Goal: Task Accomplishment & Management: Complete application form

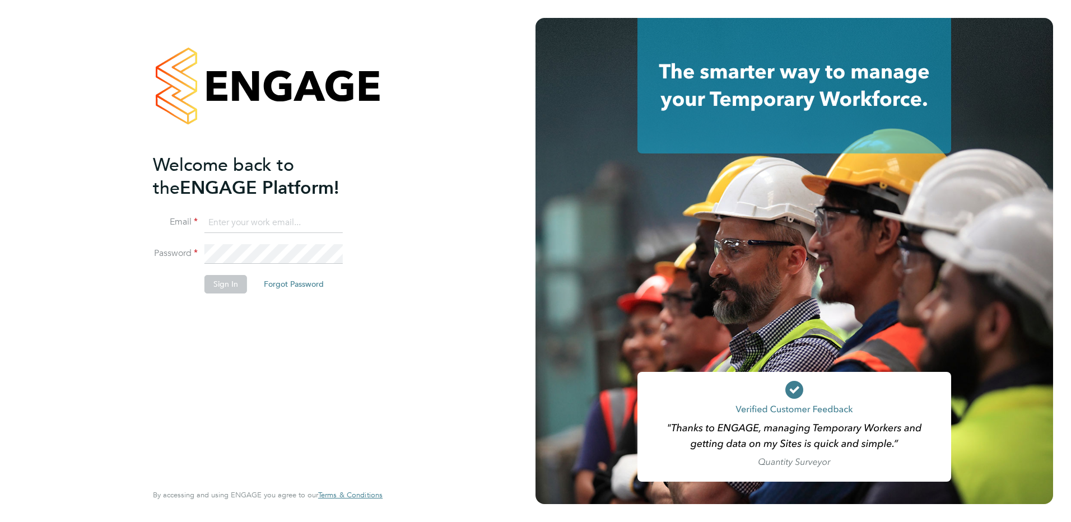
type input "[PERSON_NAME][EMAIL_ADDRESS][PERSON_NAME][DOMAIN_NAME]"
click at [221, 288] on button "Sign In" at bounding box center [225, 284] width 43 height 18
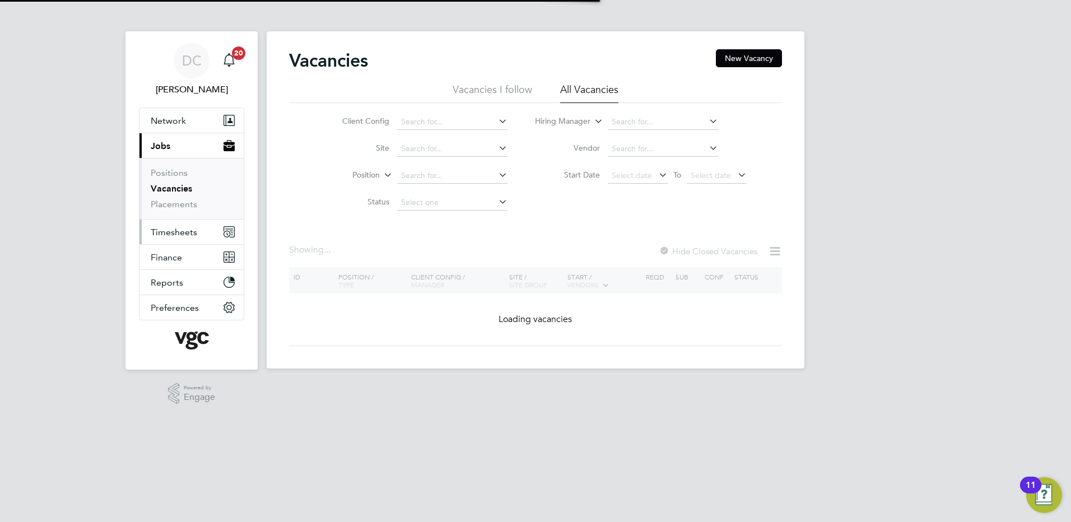
click at [181, 234] on span "Timesheets" at bounding box center [174, 232] width 46 height 11
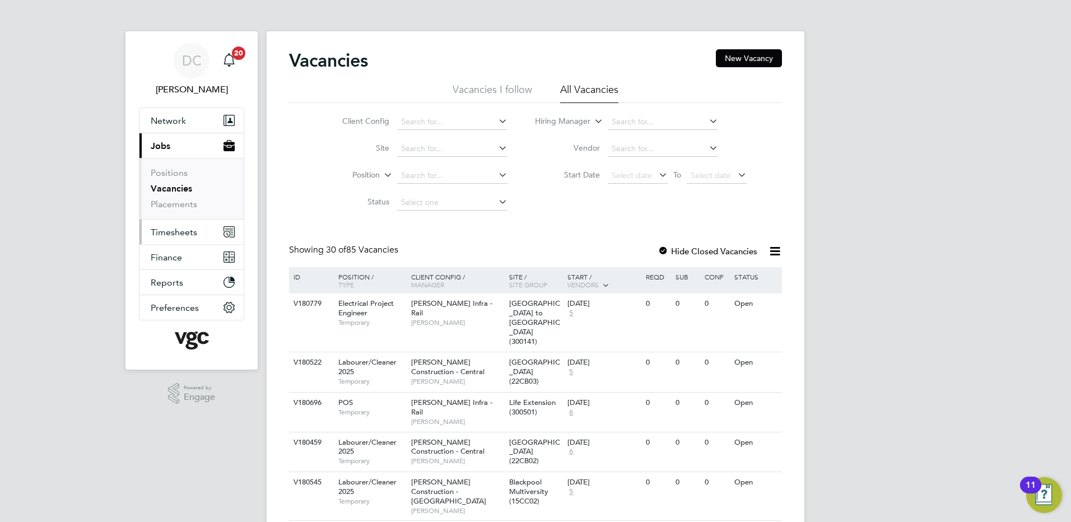
click at [166, 230] on span "Timesheets" at bounding box center [174, 232] width 46 height 11
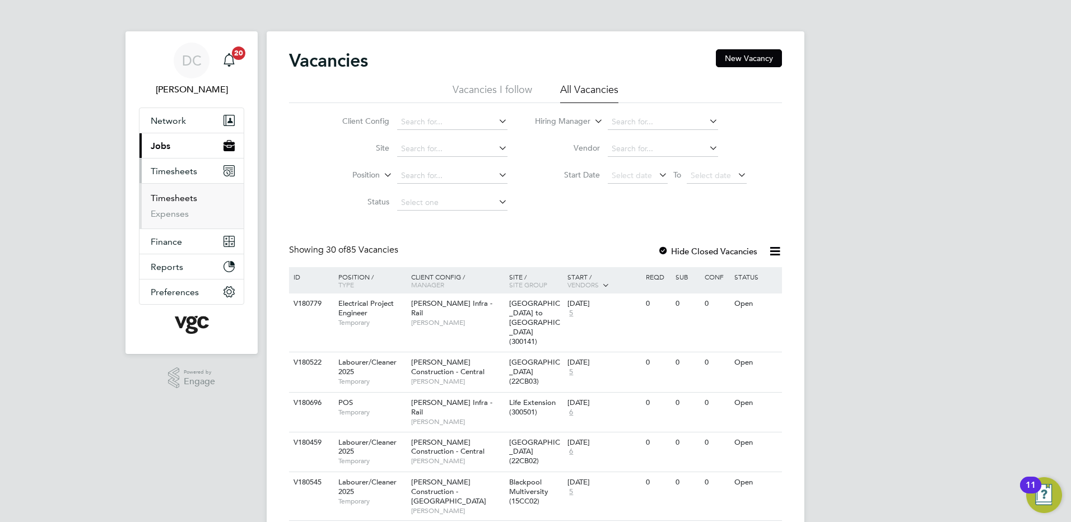
click at [167, 200] on link "Timesheets" at bounding box center [174, 198] width 46 height 11
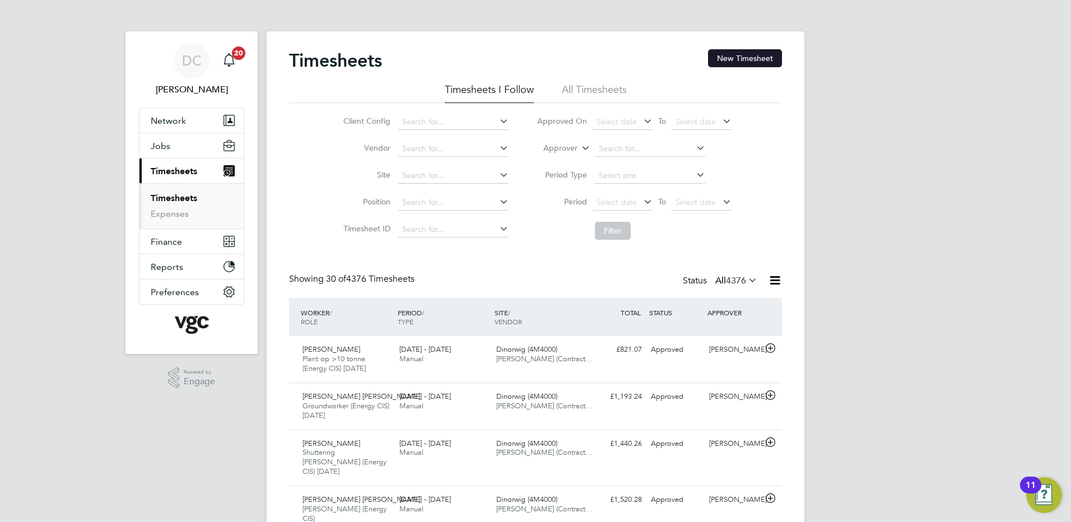
click at [754, 62] on button "New Timesheet" at bounding box center [745, 58] width 74 height 18
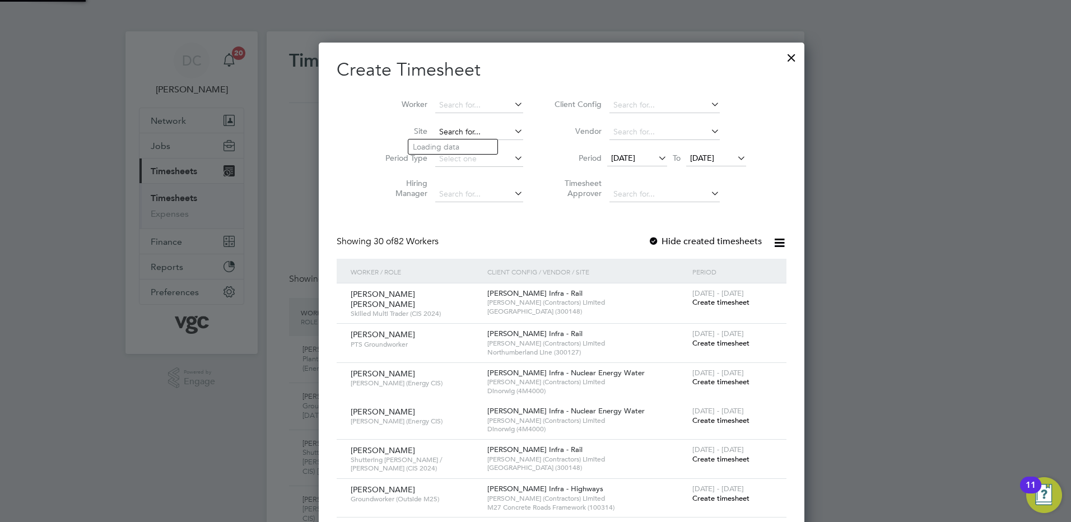
click at [435, 126] on input at bounding box center [479, 132] width 88 height 16
click at [444, 142] on li "Penrhos 132kV Substation (4M9050)" at bounding box center [476, 146] width 137 height 15
type input "Penrhos 132kV Substation (4M9050)"
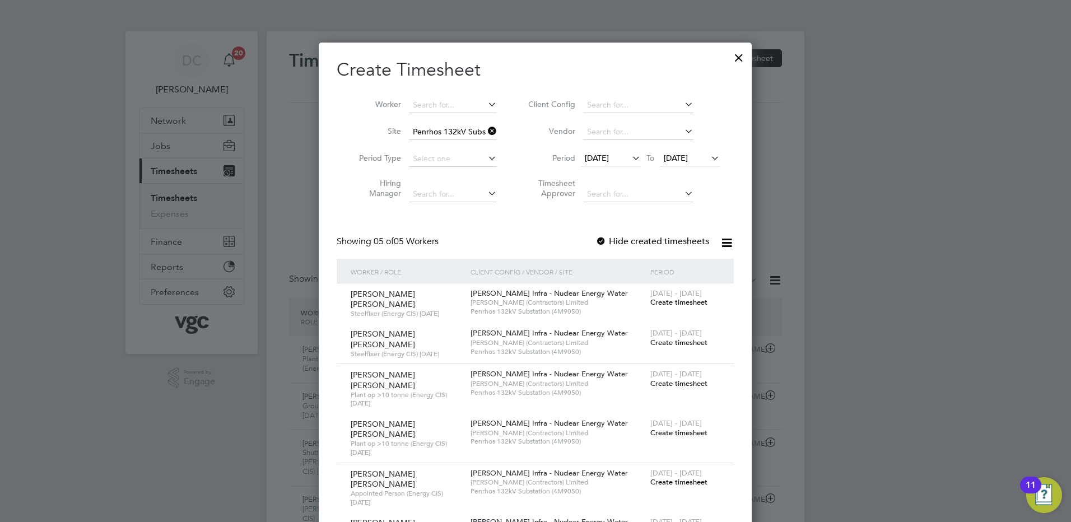
click at [609, 160] on span "15 Sep 2025" at bounding box center [597, 158] width 24 height 10
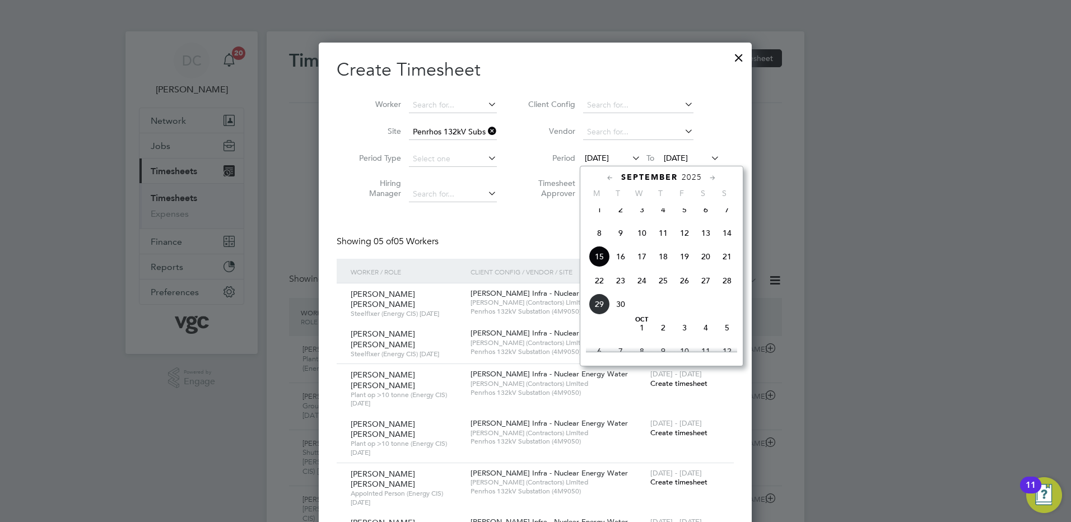
click at [708, 267] on span "20" at bounding box center [705, 256] width 21 height 21
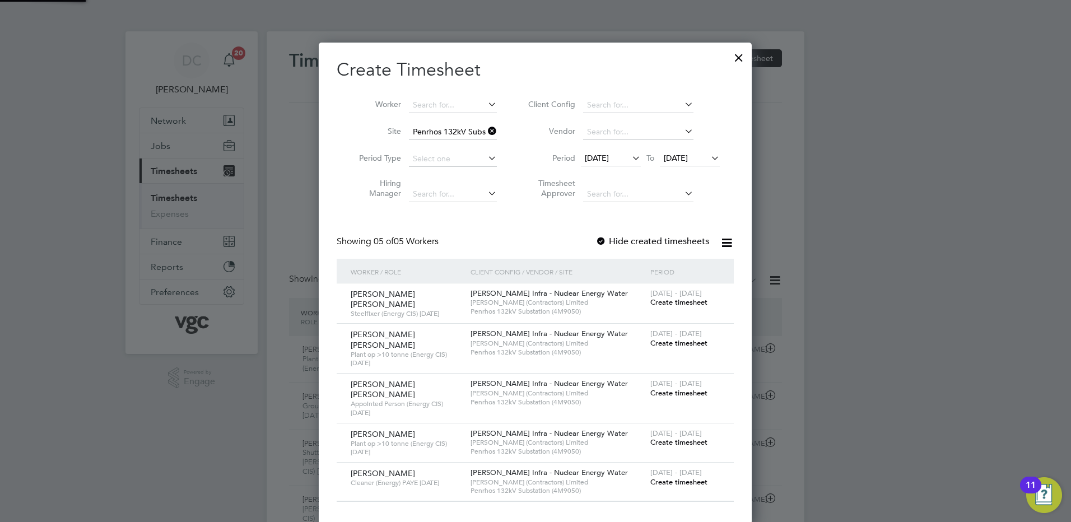
click at [688, 160] on span "22 Sep 2025" at bounding box center [676, 158] width 24 height 10
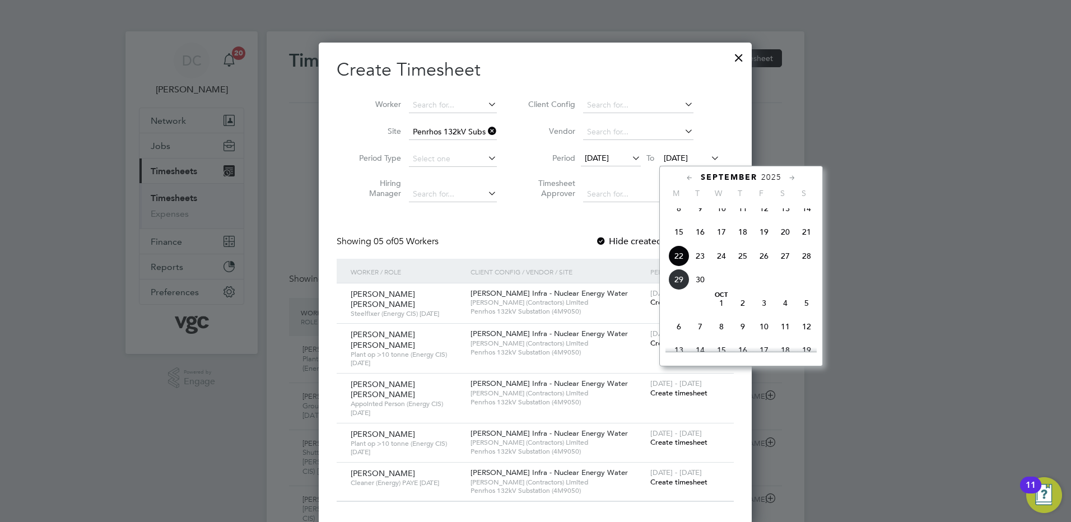
click at [764, 264] on span "26" at bounding box center [763, 255] width 21 height 21
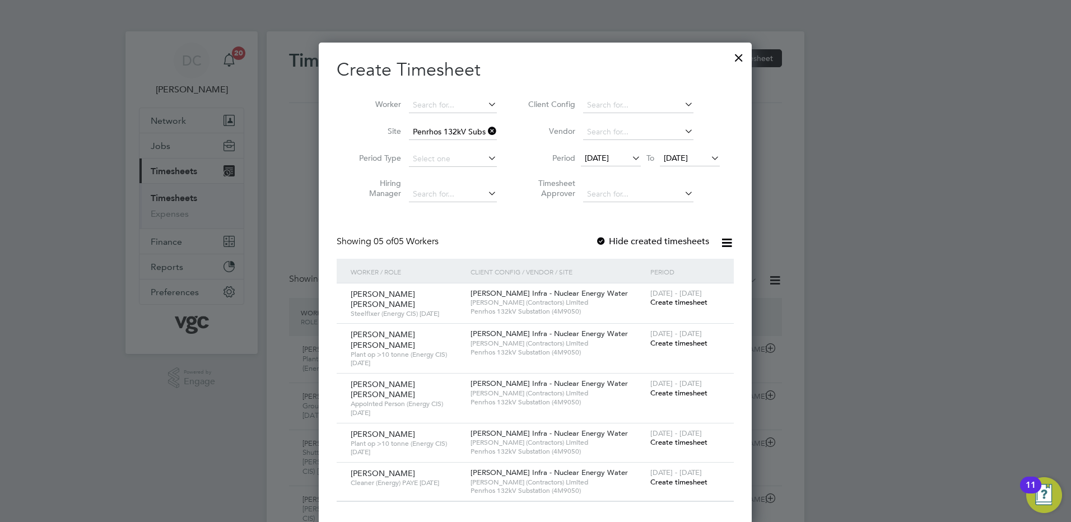
click at [690, 477] on span "Create timesheet" at bounding box center [678, 482] width 57 height 10
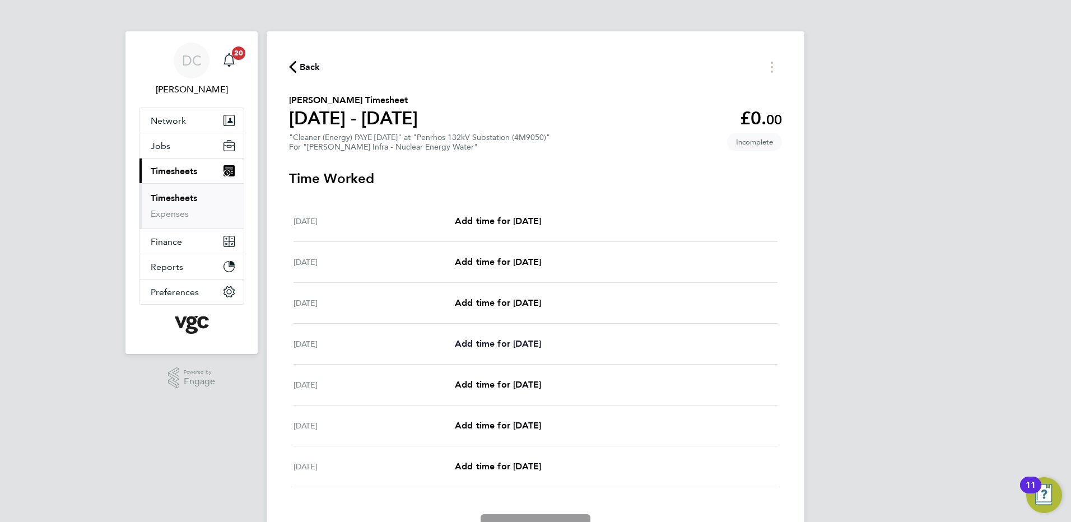
click at [510, 344] on span "Add time for Tue 23 Sep" at bounding box center [498, 343] width 86 height 11
select select "30"
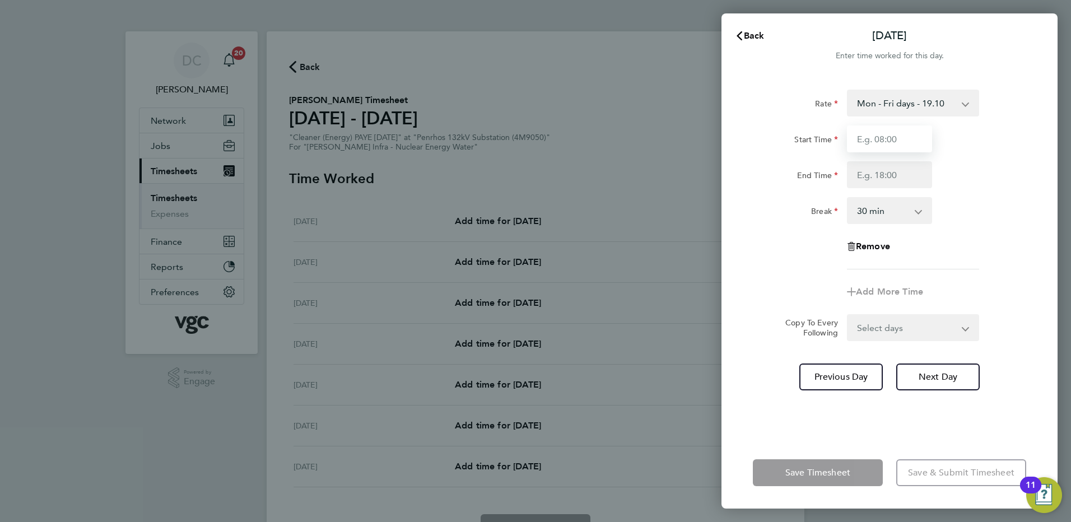
click at [885, 148] on input "Start Time" at bounding box center [889, 138] width 85 height 27
type input "07:30"
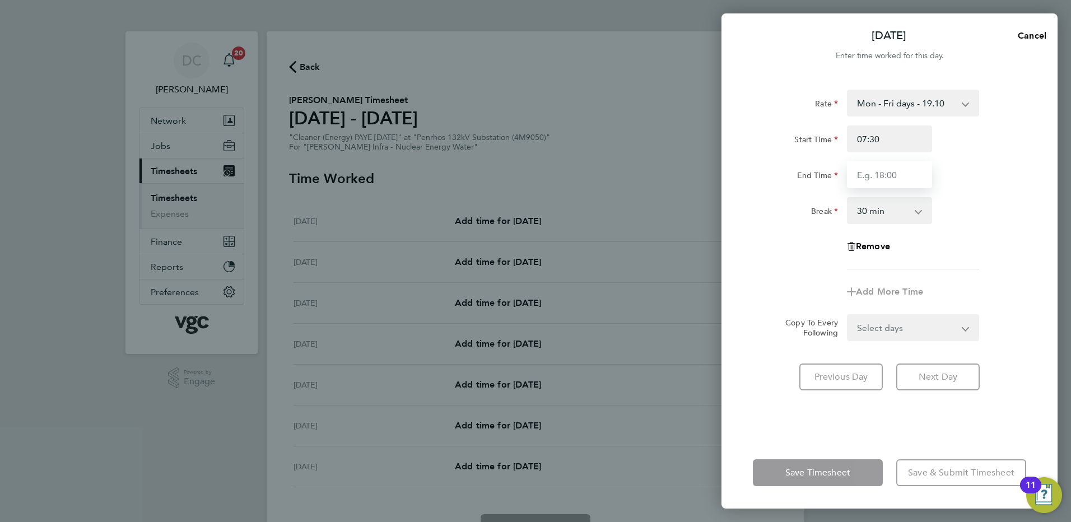
click at [872, 181] on input "End Time" at bounding box center [889, 174] width 85 height 27
type input "10:30"
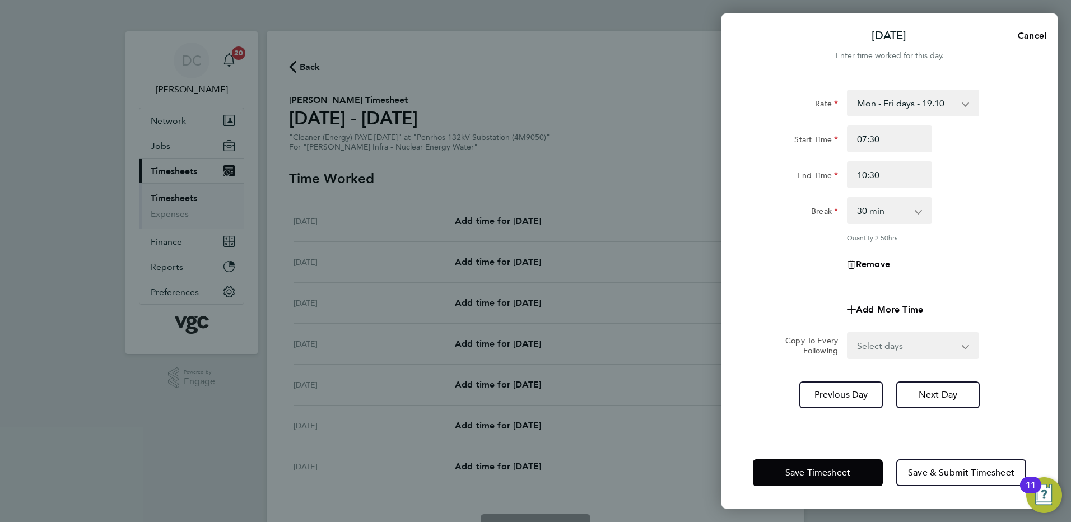
click at [1052, 276] on div "Rate Mon - Fri days - 19.10 Weekends - 28.64 Mon - Fri nights - 23.87 Bank Hols…" at bounding box center [889, 256] width 336 height 361
click at [908, 208] on select "0 min 15 min 30 min 45 min 60 min 75 min 90 min" at bounding box center [882, 210] width 69 height 25
select select "0"
click at [848, 198] on select "0 min 15 min 30 min 45 min 60 min 75 min 90 min" at bounding box center [882, 210] width 69 height 25
click at [970, 287] on app-timesheet-line-form-group "Rate Mon - Fri days - 19.10 Weekends - 28.64 Mon - Fri nights - 23.87 Bank Hols…" at bounding box center [889, 207] width 273 height 234
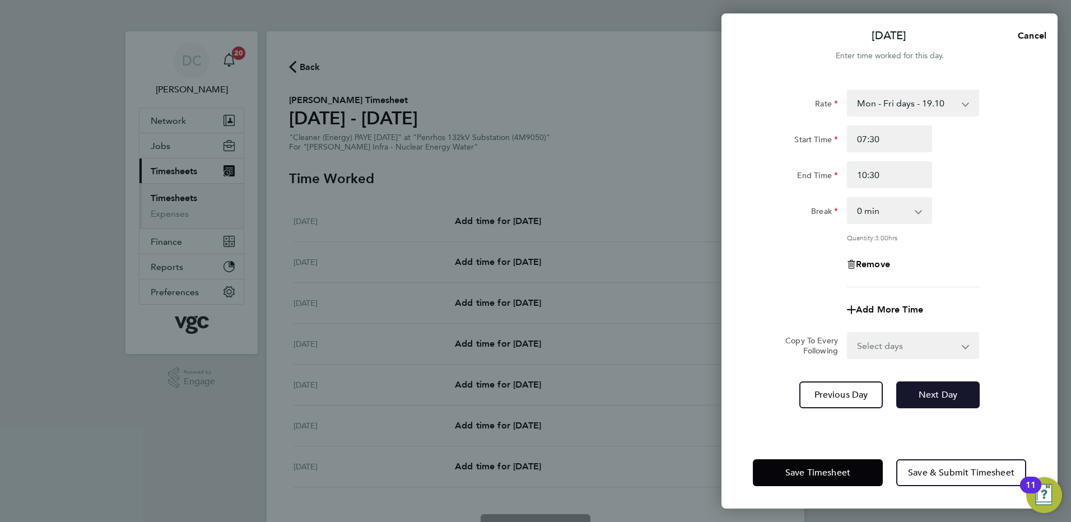
click at [953, 392] on span "Next Day" at bounding box center [937, 394] width 39 height 11
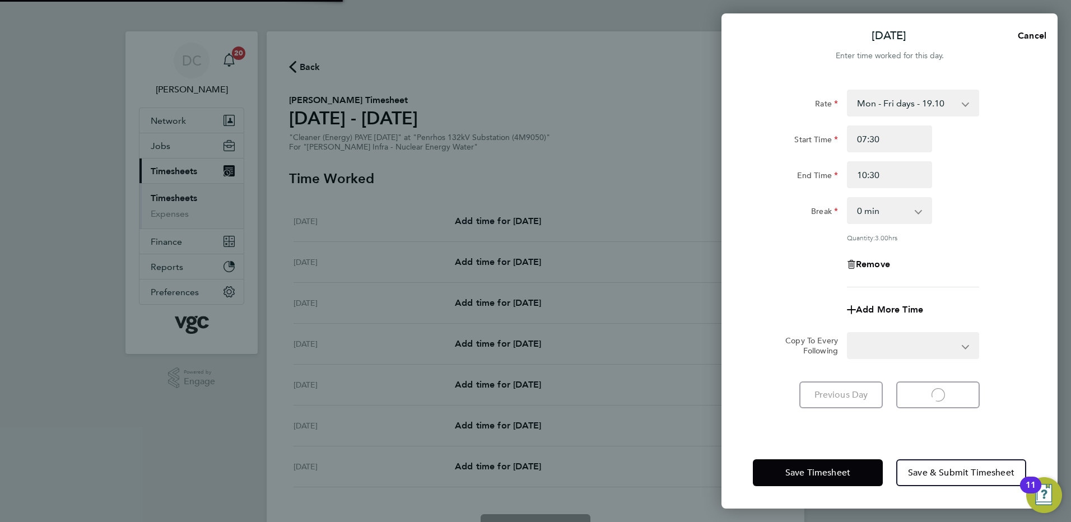
select select "30"
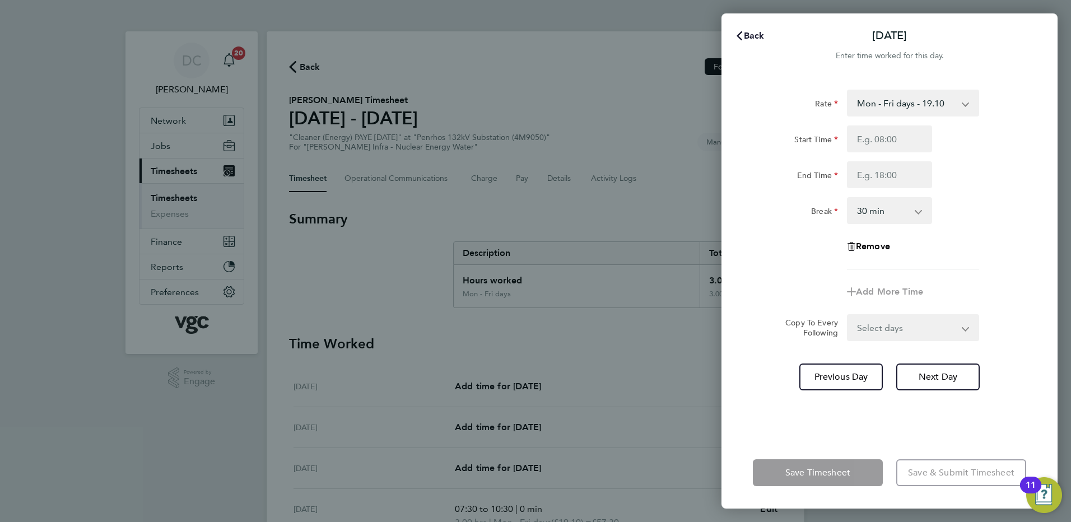
click at [757, 34] on span "Back" at bounding box center [754, 35] width 21 height 11
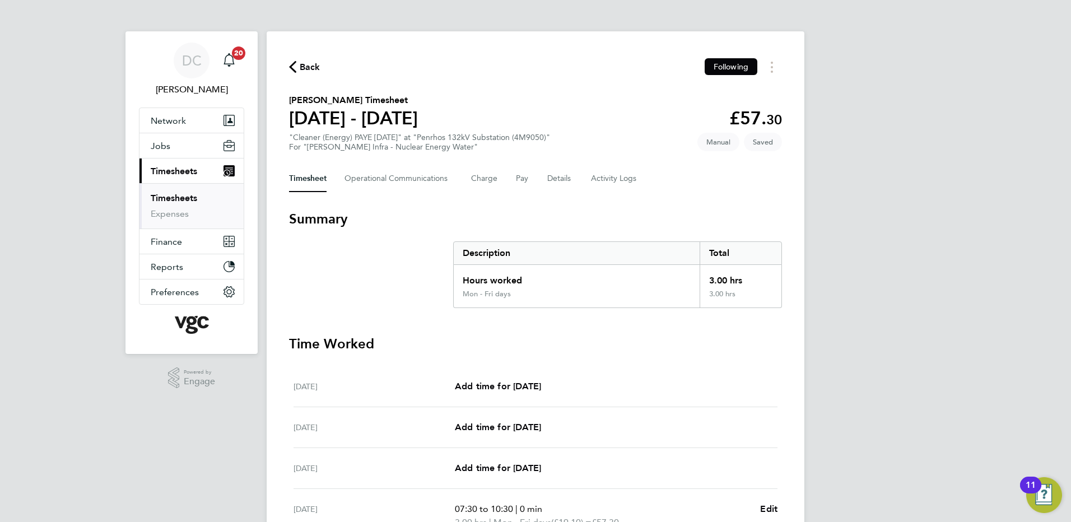
click at [870, 226] on div "DC Danny Carr Notifications 20 Applications: Network Team Members Businesses Si…" at bounding box center [535, 382] width 1071 height 764
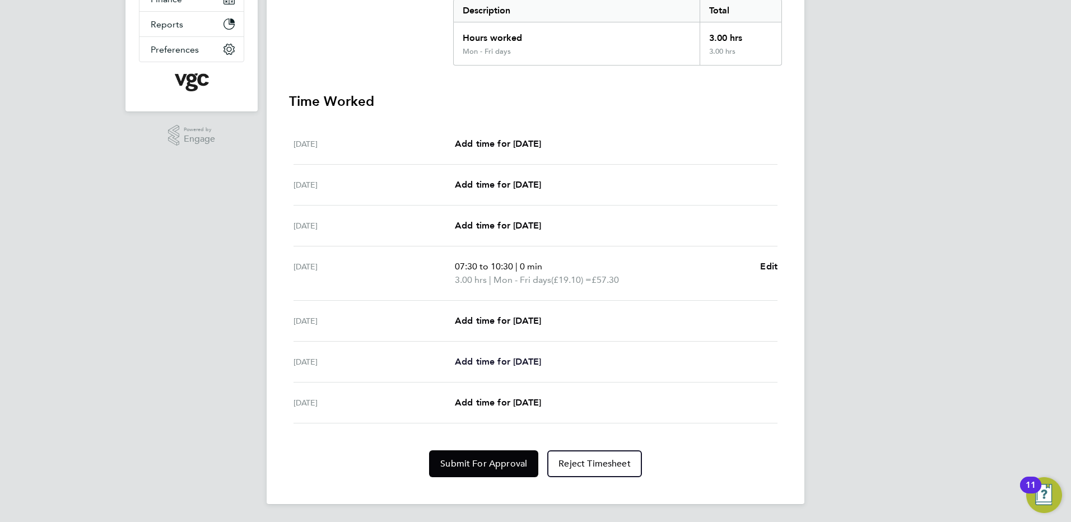
click at [523, 361] on span "Add time for Thu 25 Sep" at bounding box center [498, 361] width 86 height 11
select select "30"
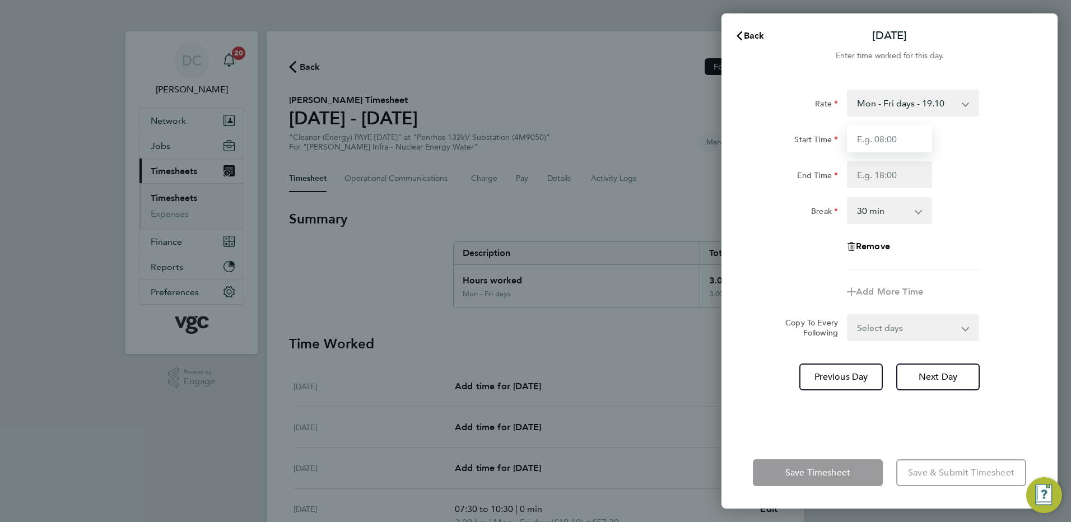
click at [888, 151] on input "Start Time" at bounding box center [889, 138] width 85 height 27
type input "07:30"
click at [870, 175] on input "End Time" at bounding box center [889, 174] width 85 height 27
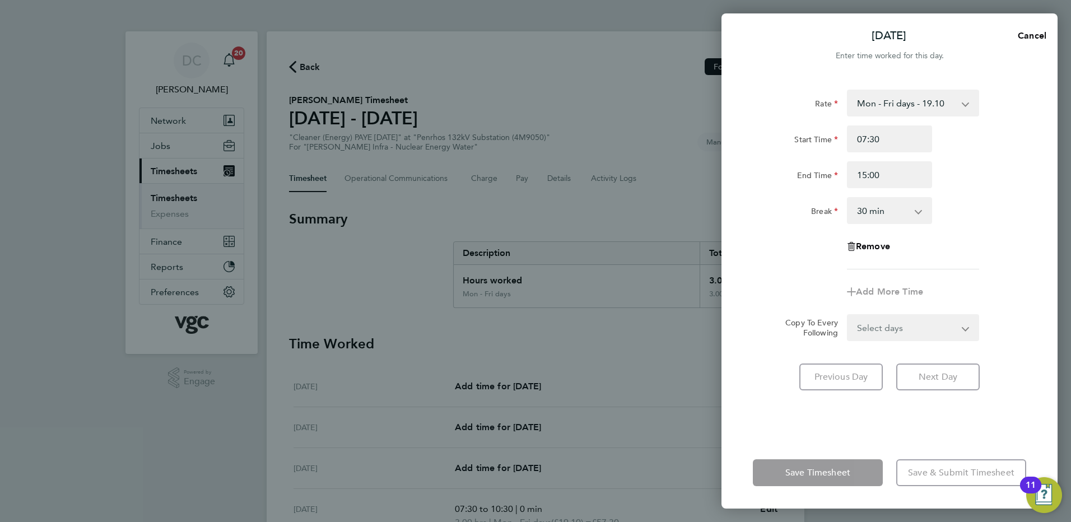
click at [953, 243] on div "Rate Mon - Fri days - 19.10 Weekends - 28.64 Mon - Fri nights - 23.87 Bank Hols…" at bounding box center [889, 180] width 273 height 180
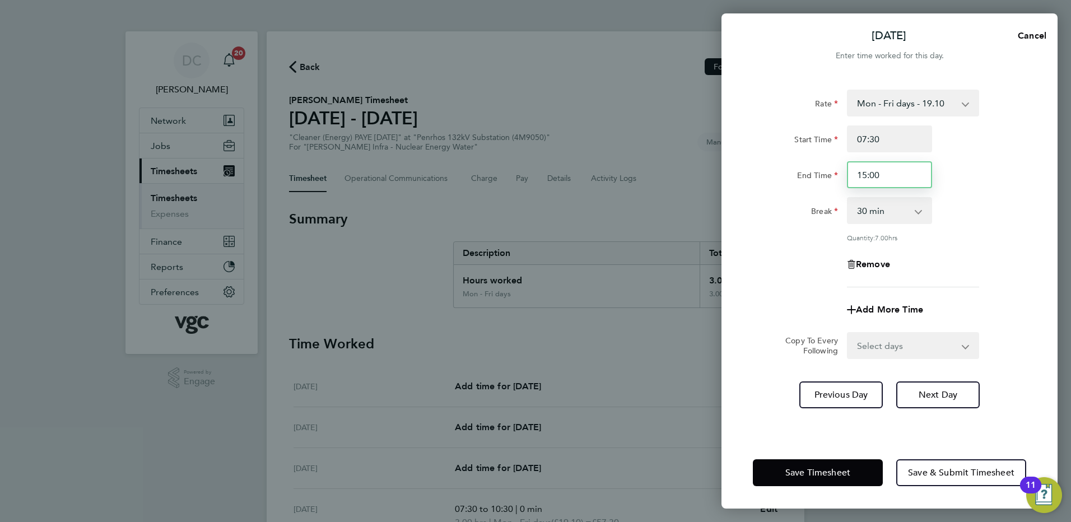
click at [889, 171] on input "15:00" at bounding box center [889, 174] width 85 height 27
type input "14:30"
click at [963, 248] on div "Rate Mon - Fri days - 19.10 Weekends - 28.64 Mon - Fri nights - 23.87 Bank Hols…" at bounding box center [889, 189] width 273 height 198
click at [894, 211] on select "0 min 15 min 30 min 45 min 60 min 75 min 90 min" at bounding box center [882, 210] width 69 height 25
select select "0"
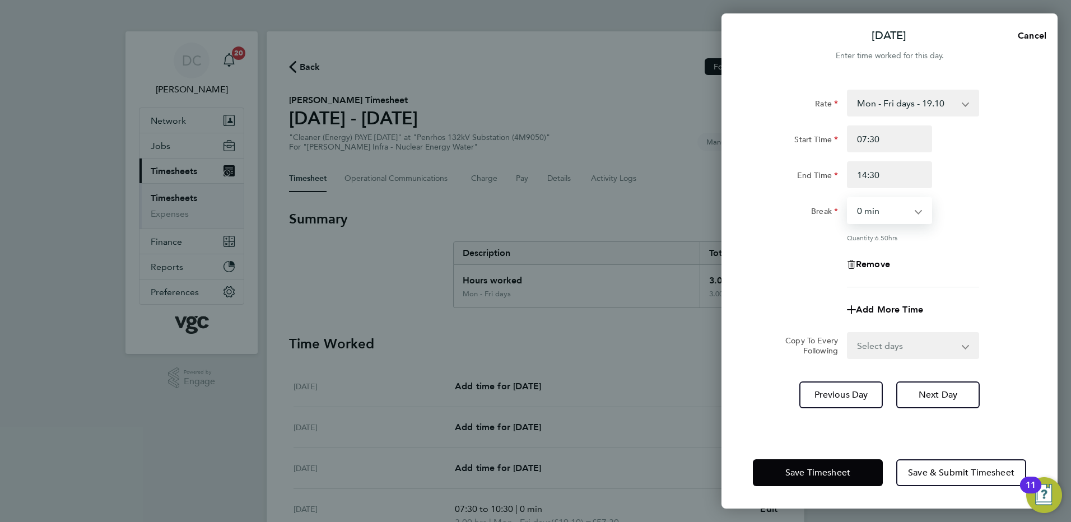
click at [848, 198] on select "0 min 15 min 30 min 45 min 60 min 75 min 90 min" at bounding box center [882, 210] width 69 height 25
click at [897, 174] on input "14:30" at bounding box center [889, 174] width 85 height 27
click at [1015, 267] on div "Remove" at bounding box center [889, 264] width 282 height 27
click at [896, 213] on select "0 min 15 min 30 min 45 min 60 min 75 min 90 min" at bounding box center [882, 210] width 69 height 25
click at [848, 198] on select "0 min 15 min 30 min 45 min 60 min 75 min 90 min" at bounding box center [882, 210] width 69 height 25
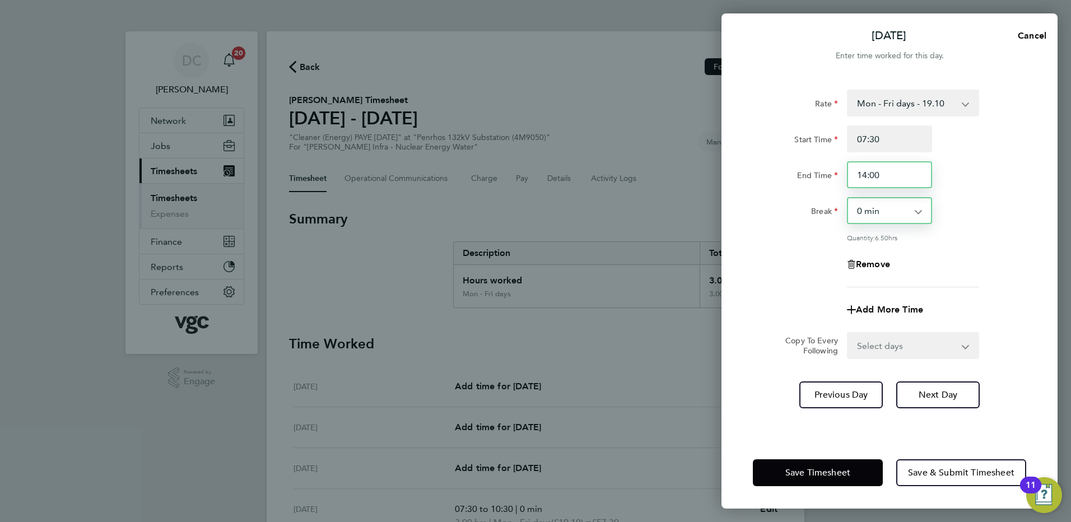
click at [887, 171] on input "14:00" at bounding box center [889, 174] width 85 height 27
type input "13:30"
click at [976, 233] on div "Quantity: 6.50 hrs" at bounding box center [913, 237] width 132 height 9
click at [893, 177] on input "13:30" at bounding box center [889, 174] width 85 height 27
click at [978, 259] on div "Remove" at bounding box center [889, 264] width 282 height 27
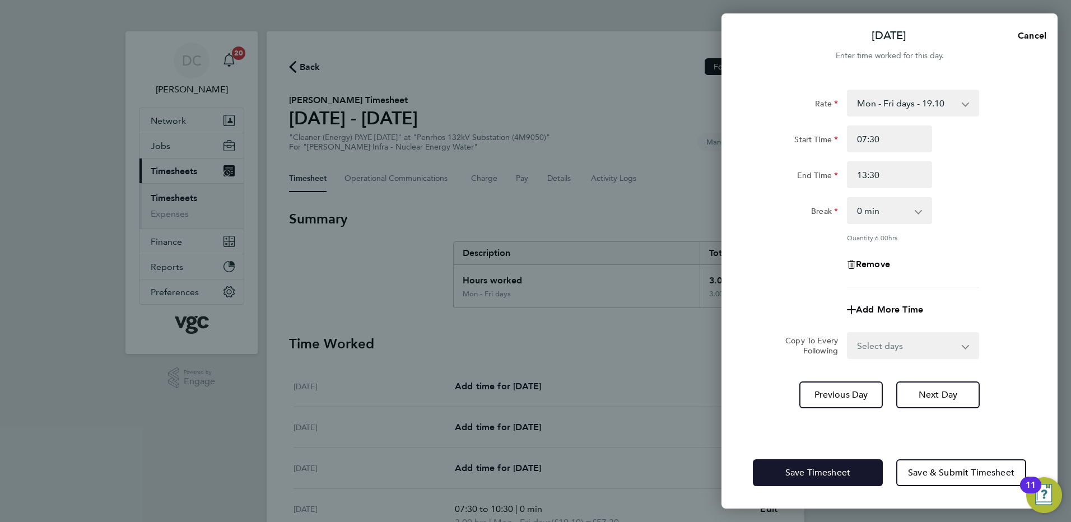
click at [851, 472] on button "Save Timesheet" at bounding box center [818, 472] width 130 height 27
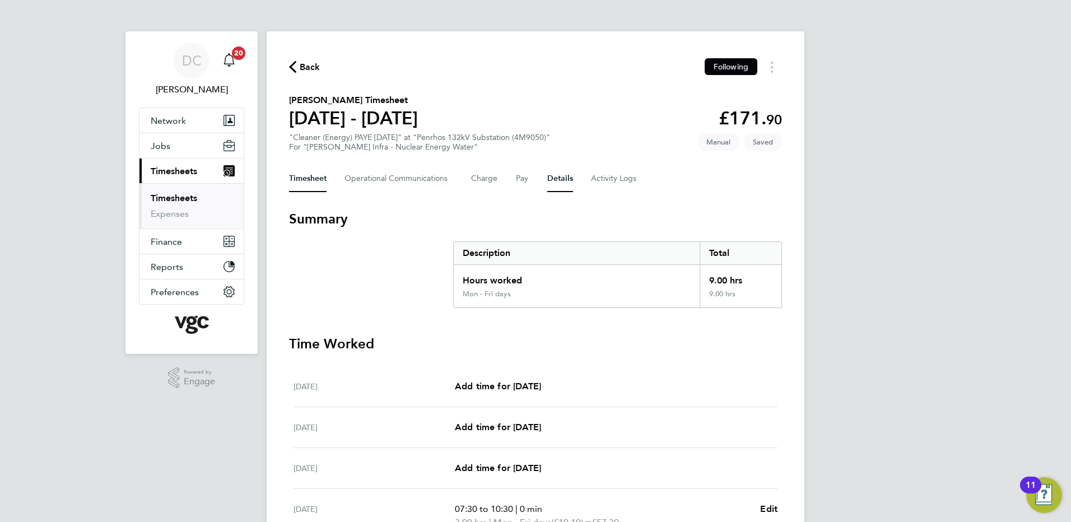
click at [561, 184] on button "Details" at bounding box center [560, 178] width 26 height 27
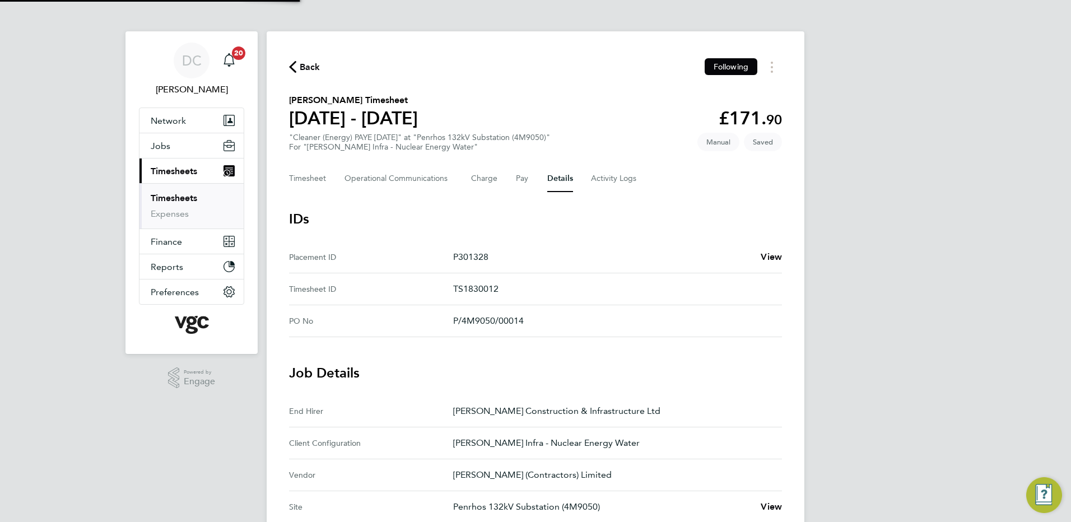
click at [937, 362] on div "DC Danny Carr Notifications 20 Applications: Network Team Members Businesses Si…" at bounding box center [535, 472] width 1071 height 945
click at [323, 180] on button "Timesheet" at bounding box center [308, 178] width 38 height 27
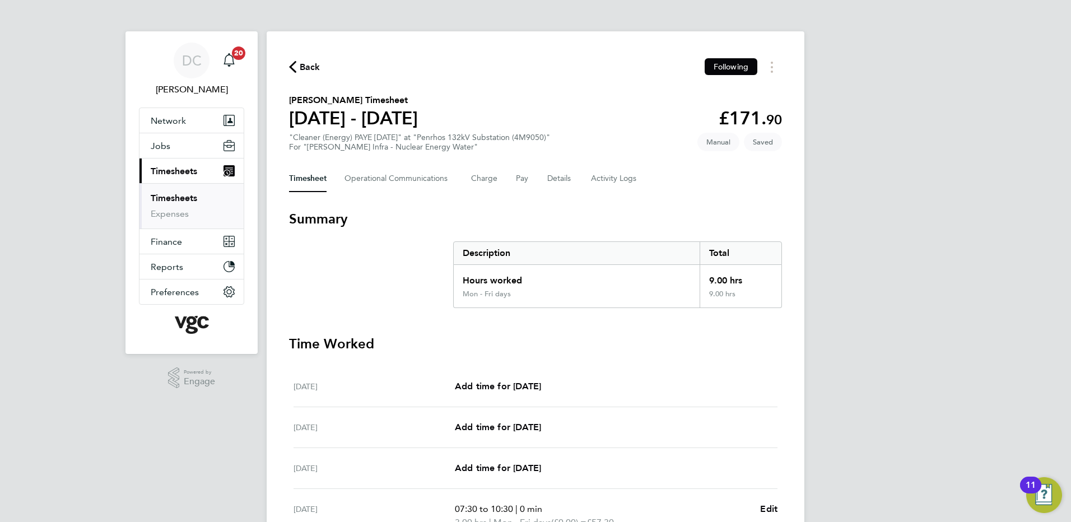
click at [909, 327] on div "DC Danny Carr Notifications 20 Applications: Network Team Members Businesses Si…" at bounding box center [535, 389] width 1071 height 778
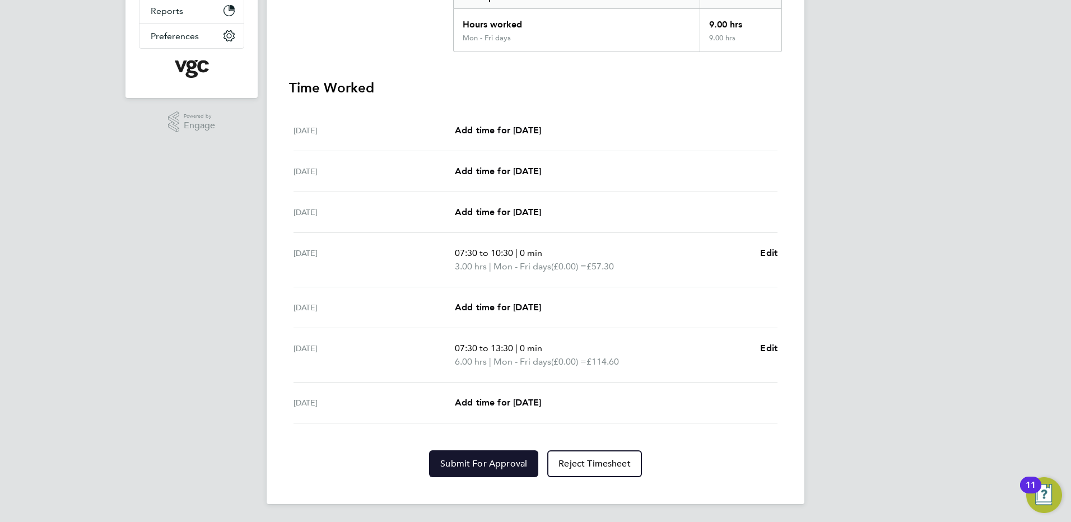
click at [468, 467] on span "Submit For Approval" at bounding box center [483, 463] width 87 height 11
